Goal: Information Seeking & Learning: Learn about a topic

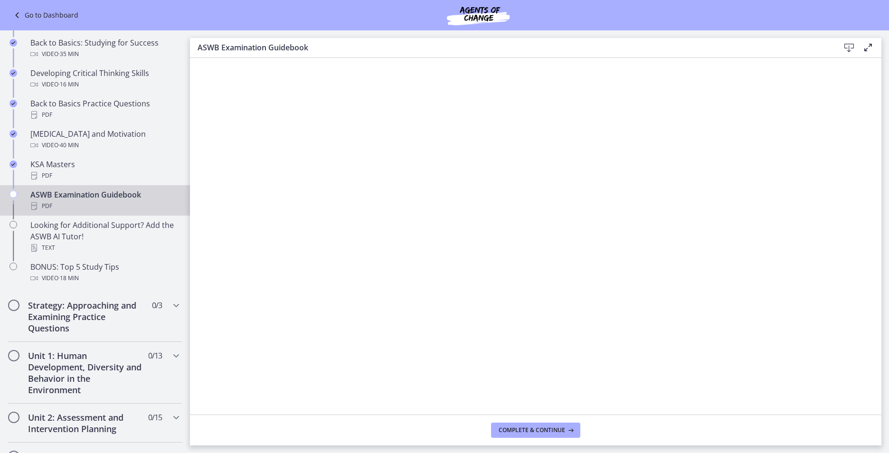
scroll to position [278, 0]
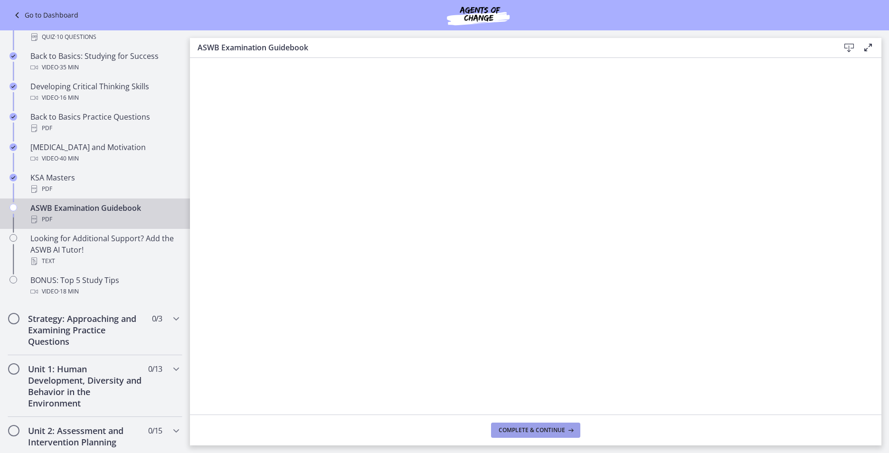
click at [541, 427] on span "Complete & continue" at bounding box center [532, 431] width 66 height 8
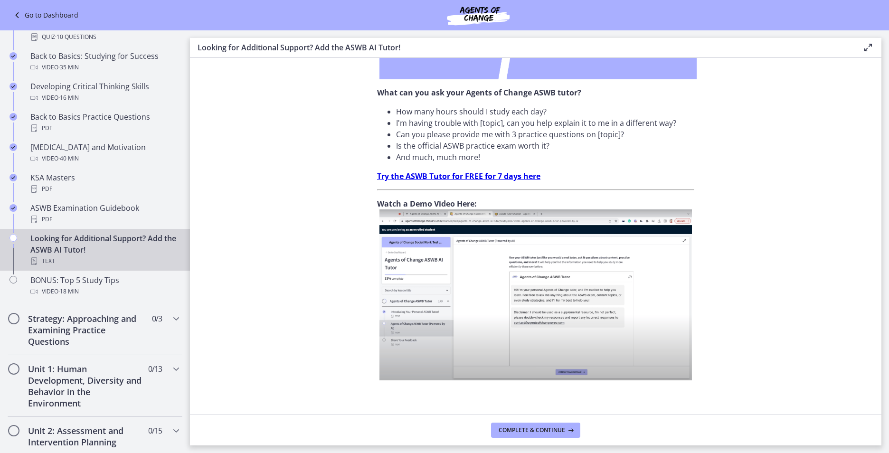
scroll to position [285, 0]
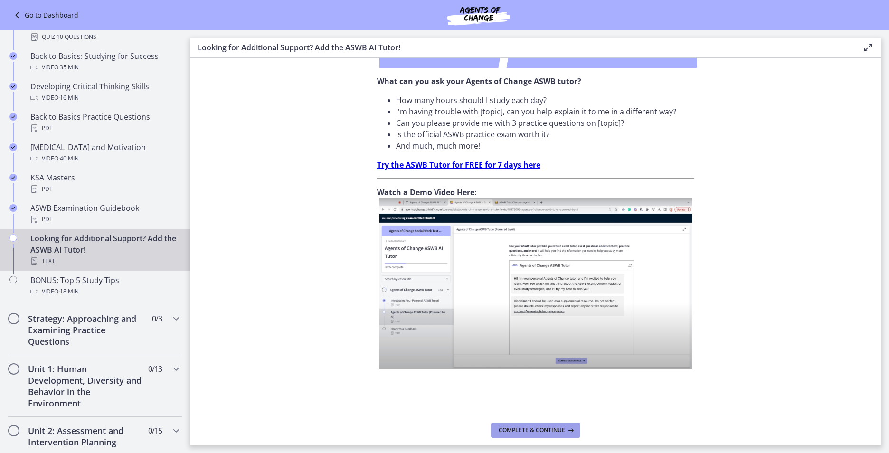
click at [559, 427] on span "Complete & continue" at bounding box center [532, 431] width 66 height 8
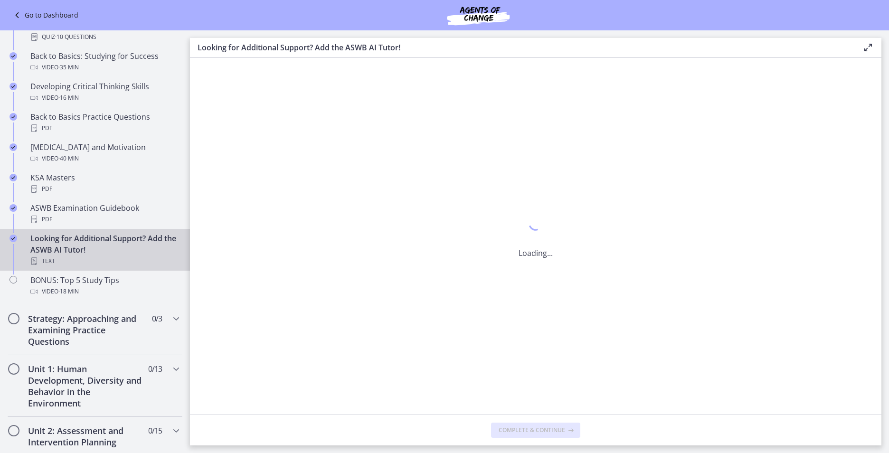
scroll to position [0, 0]
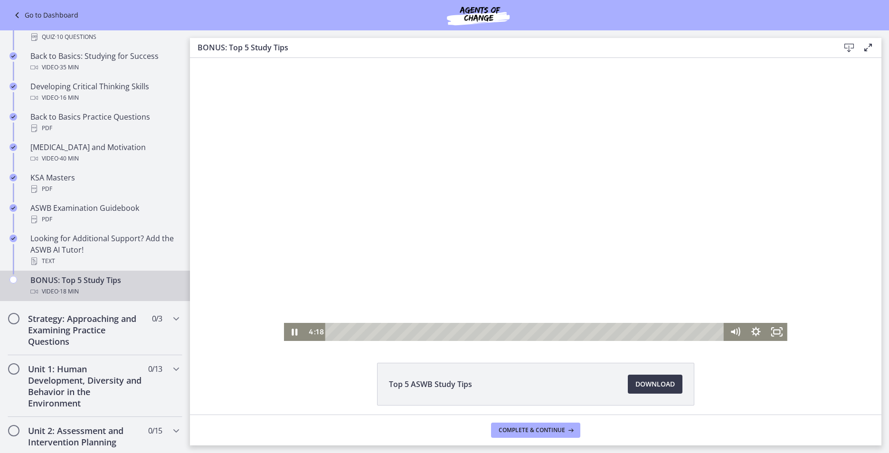
click at [431, 268] on div at bounding box center [535, 199] width 503 height 283
click at [485, 162] on div at bounding box center [535, 199] width 503 height 283
click at [467, 165] on div at bounding box center [535, 199] width 503 height 283
click at [562, 177] on div at bounding box center [535, 199] width 503 height 283
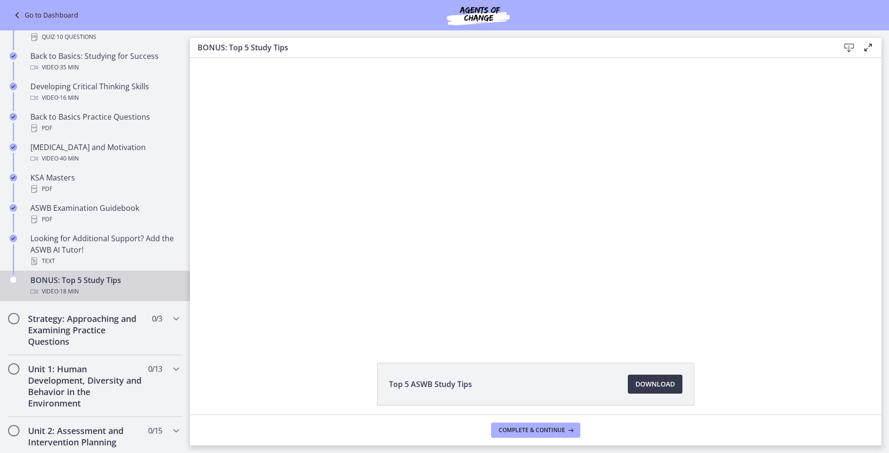
click at [562, 177] on div at bounding box center [535, 199] width 503 height 283
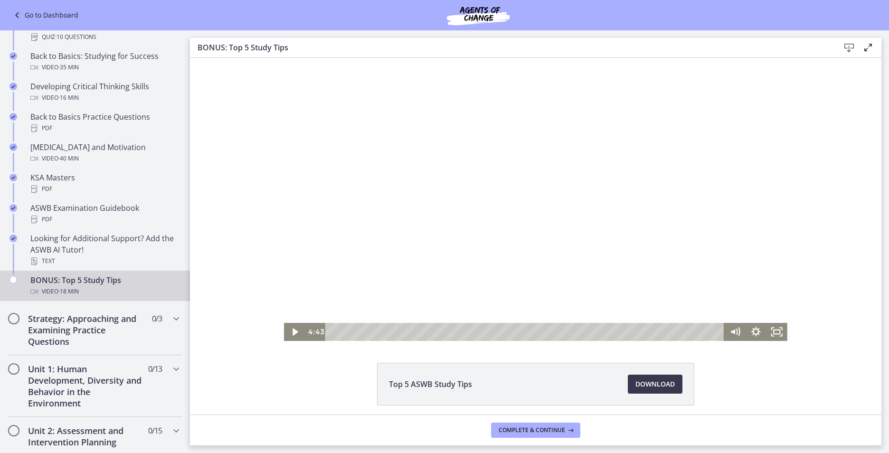
click at [657, 259] on div at bounding box center [535, 199] width 503 height 283
click at [292, 333] on icon "Pause" at bounding box center [295, 332] width 7 height 8
